Goal: Task Accomplishment & Management: Use online tool/utility

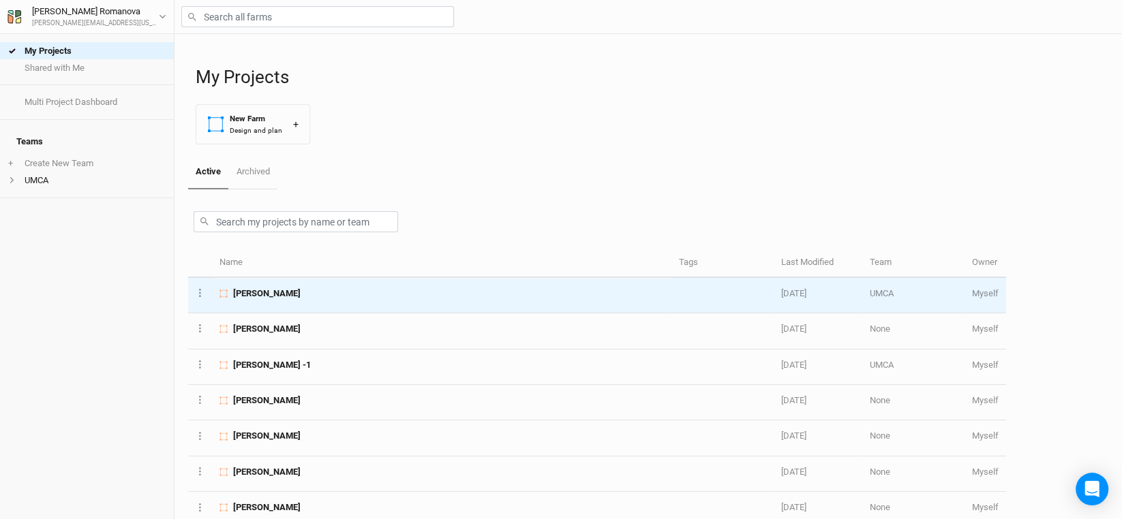
click at [252, 288] on span "[PERSON_NAME]" at bounding box center [266, 294] width 67 height 12
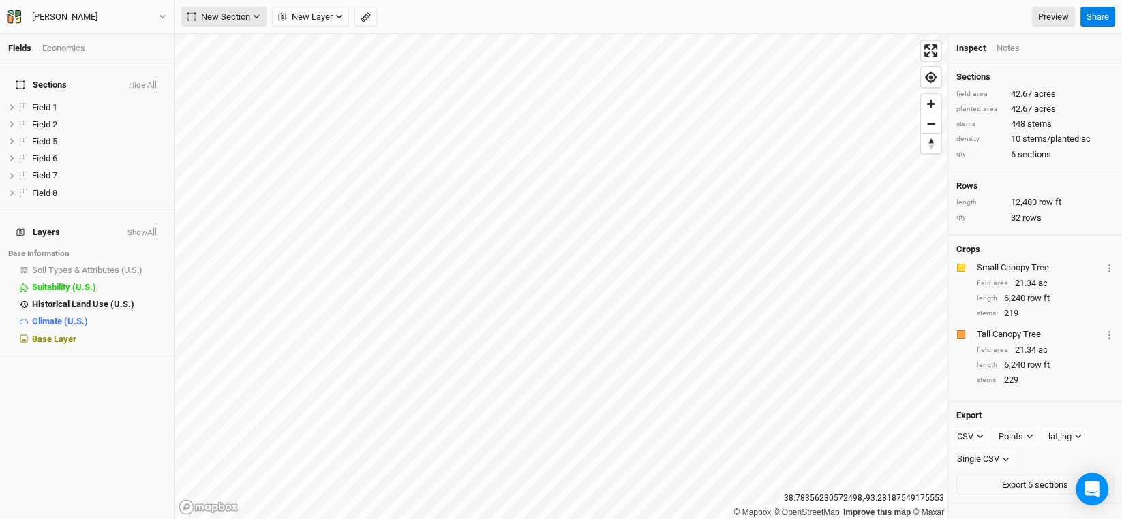
click at [256, 15] on icon "button" at bounding box center [256, 16] width 7 height 7
click at [338, 15] on icon "button" at bounding box center [338, 16] width 7 height 7
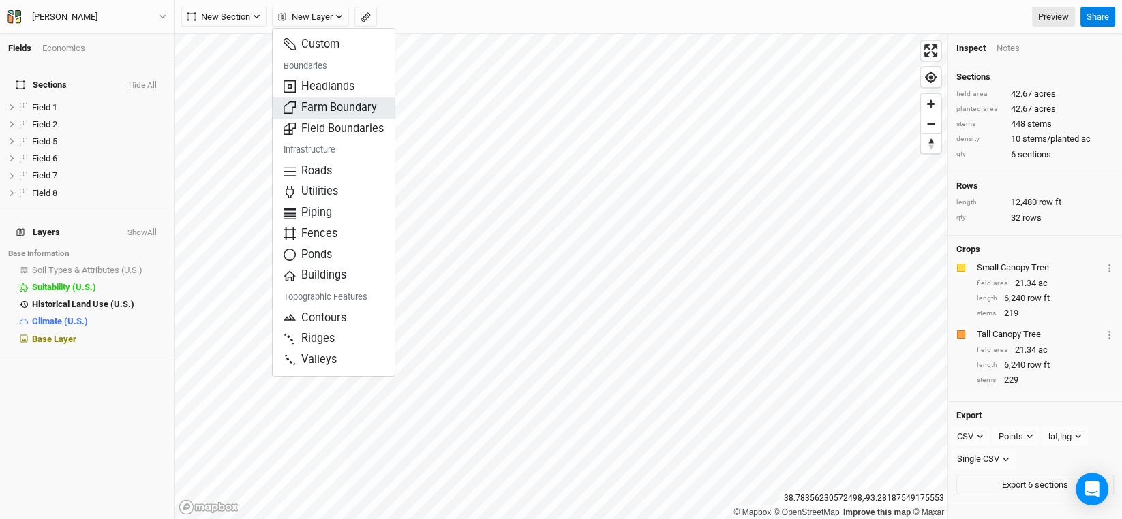
click at [337, 108] on span "Farm Boundary" at bounding box center [330, 108] width 93 height 16
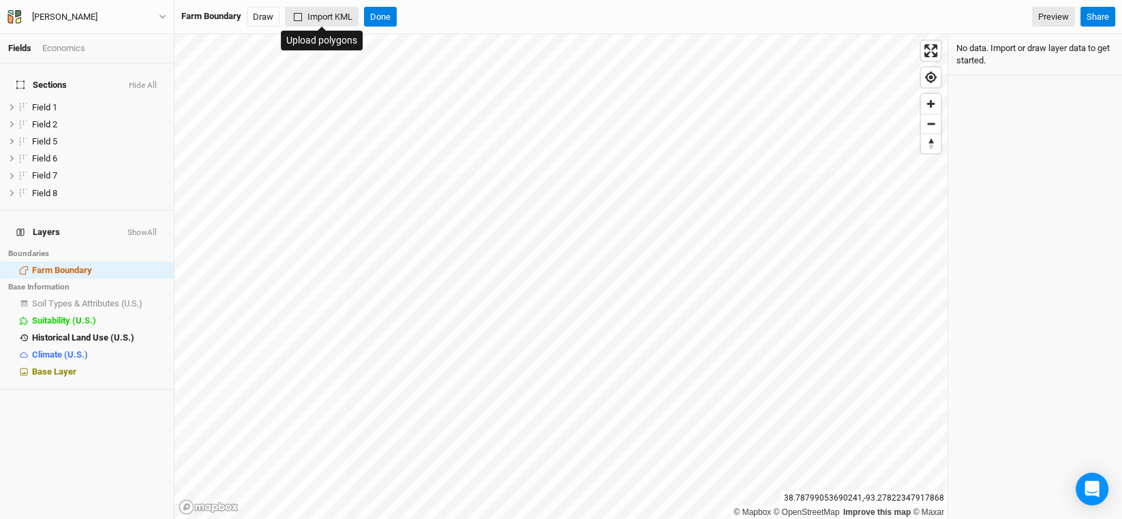
click at [329, 18] on button "Import KML" at bounding box center [322, 17] width 74 height 20
